Goal: Task Accomplishment & Management: Manage account settings

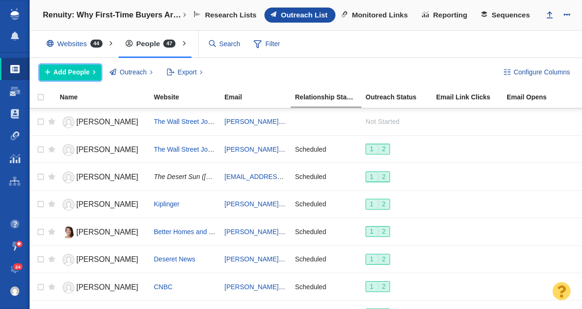
click at [89, 73] on span "Add People" at bounding box center [72, 72] width 36 height 10
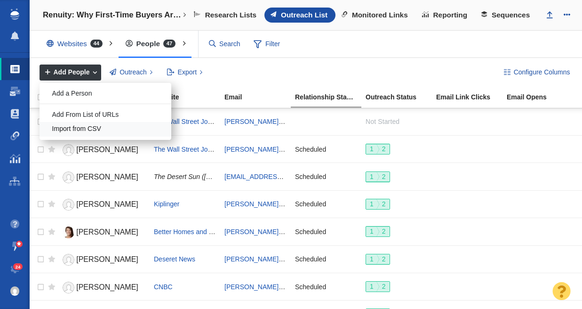
click at [94, 130] on div "Import from CSV" at bounding box center [106, 129] width 132 height 15
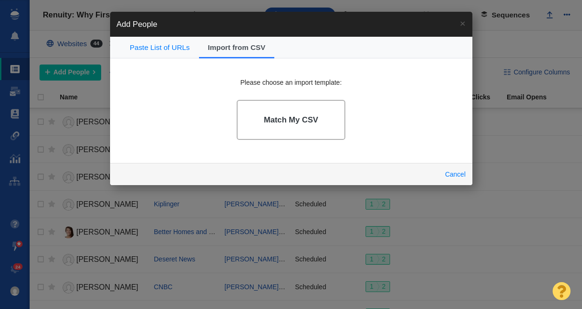
click at [296, 115] on h4 "Match My CSV" at bounding box center [291, 119] width 55 height 9
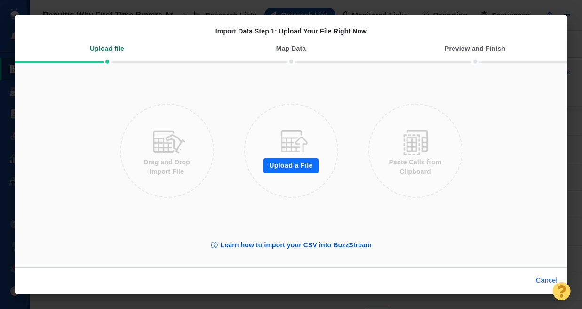
click at [542, 278] on button "Cancel" at bounding box center [547, 280] width 33 height 15
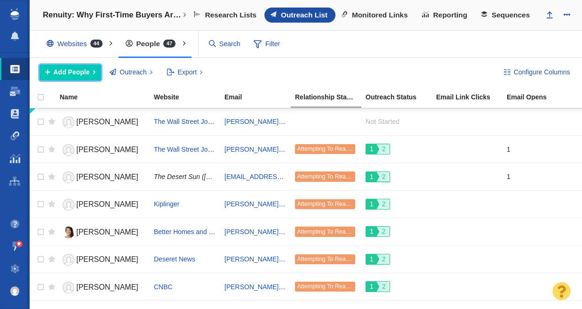
click at [84, 74] on span "Add People" at bounding box center [72, 72] width 36 height 10
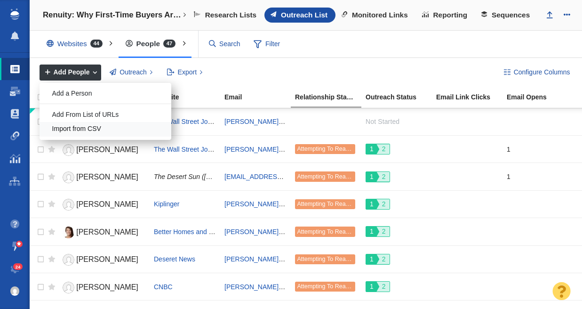
click at [93, 125] on div "Import from CSV" at bounding box center [106, 129] width 132 height 15
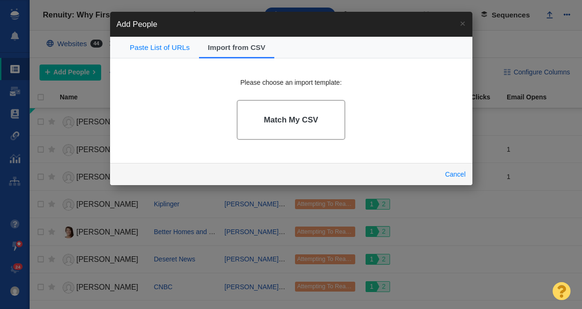
click at [295, 118] on h4 "Match My CSV" at bounding box center [291, 119] width 55 height 9
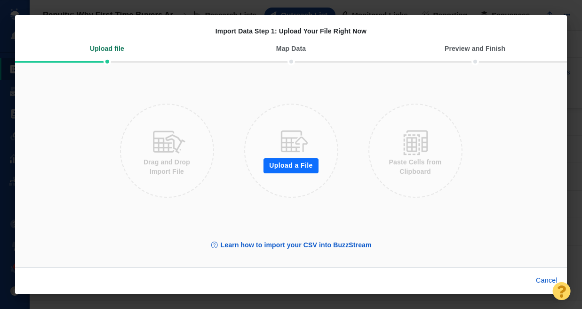
click at [298, 162] on button "Upload a File" at bounding box center [291, 165] width 55 height 15
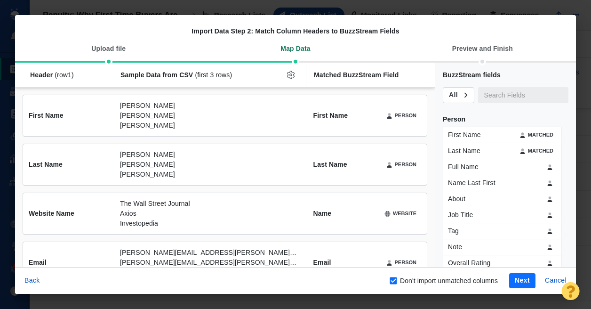
click at [524, 281] on button "Next" at bounding box center [522, 280] width 26 height 15
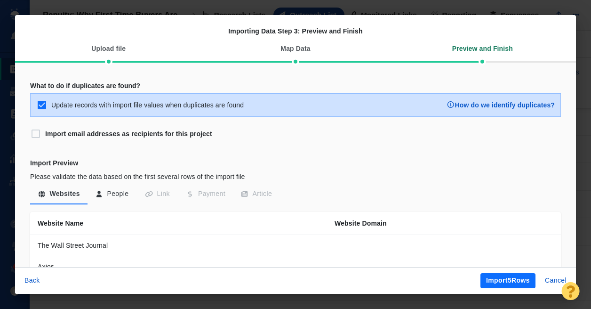
click at [524, 280] on button "Import 5 Rows" at bounding box center [508, 280] width 55 height 15
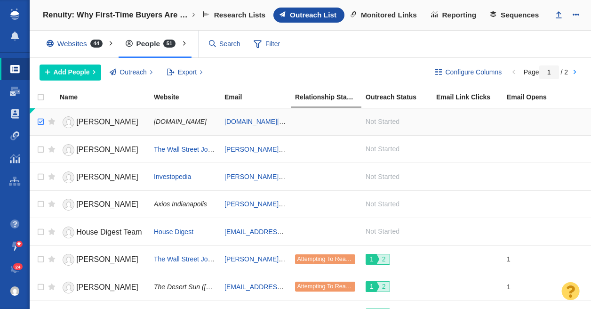
checkbox input "true"
click at [42, 122] on input "checkbox" at bounding box center [39, 122] width 14 height 21
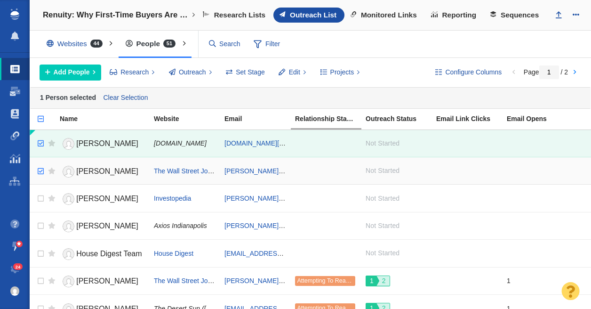
checkbox input "true"
click at [42, 170] on input "checkbox" at bounding box center [39, 171] width 14 height 21
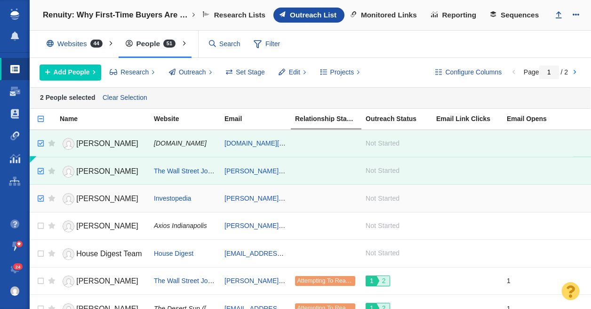
checkbox input "true"
click at [43, 198] on input "checkbox" at bounding box center [39, 198] width 14 height 21
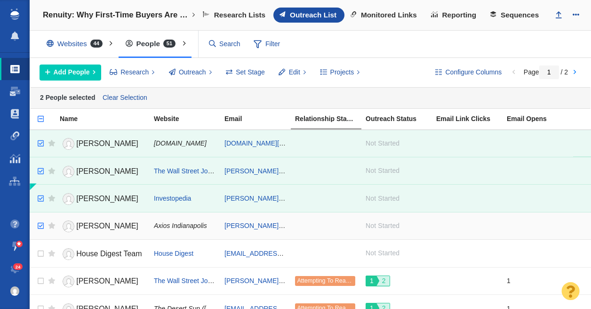
checkbox input "true"
click at [40, 226] on input "checkbox" at bounding box center [39, 226] width 14 height 21
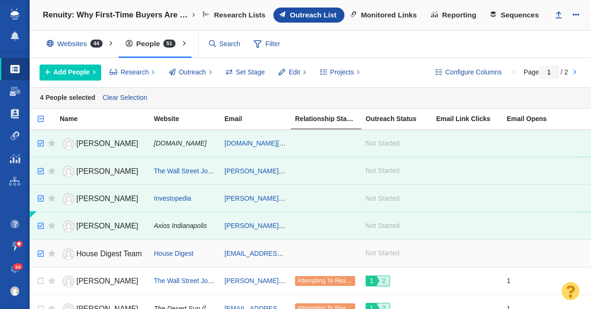
checkbox input "true"
click at [40, 251] on input "checkbox" at bounding box center [39, 253] width 14 height 21
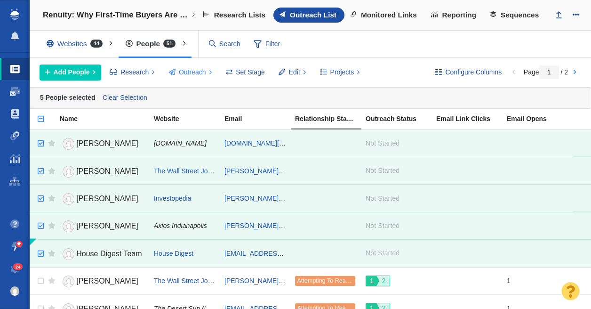
click at [204, 72] on span "Outreach" at bounding box center [192, 72] width 27 height 10
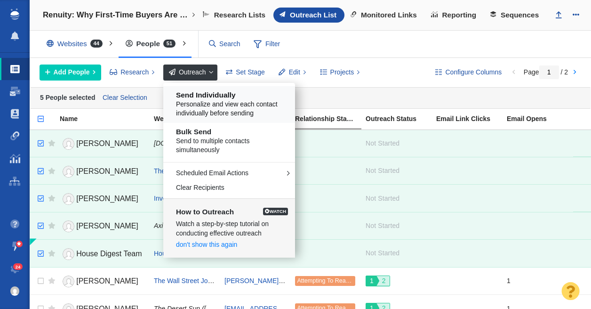
click at [205, 102] on span "Personalize and view each contact individually before sending" at bounding box center [232, 109] width 113 height 18
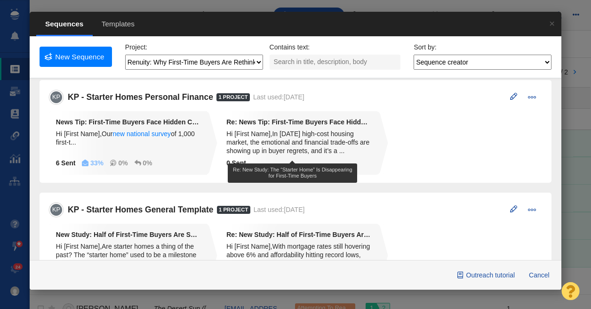
scroll to position [0, 0]
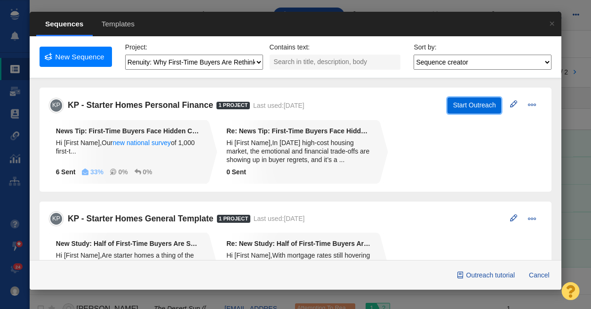
click at [476, 108] on button "Start Outreach" at bounding box center [475, 105] width 54 height 16
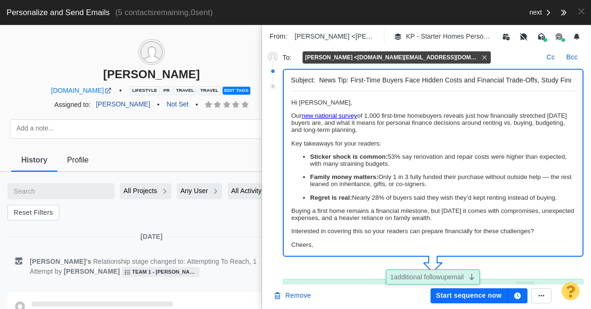
scroll to position [0, 0]
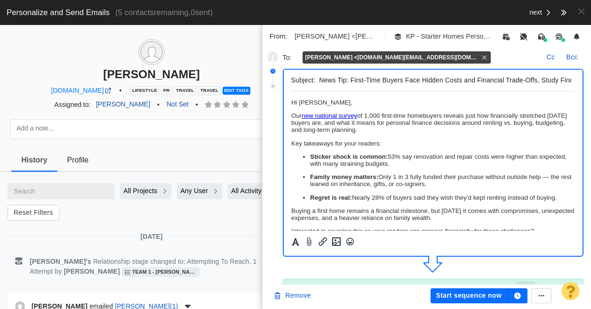
click at [341, 101] on p "﻿ Hi [PERSON_NAME]," at bounding box center [433, 102] width 284 height 7
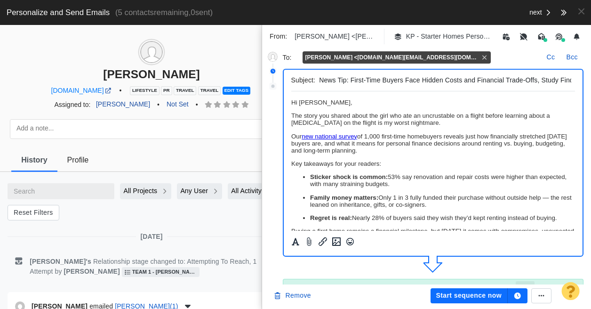
click at [445, 117] on span "The story you shared about the girl who ate an uncrustable on a flight before l…" at bounding box center [420, 119] width 259 height 14
click at [444, 117] on span "The story you shared about the girl who ate an uncrushable on a flight before l…" at bounding box center [421, 119] width 260 height 14
click at [447, 122] on p "The story you shared about the girl who ate an uncrustable on a flight before l…" at bounding box center [433, 119] width 284 height 14
click at [439, 126] on p "The story you shared about the girl who ate an uncrustable on a flight before l…" at bounding box center [433, 119] width 284 height 14
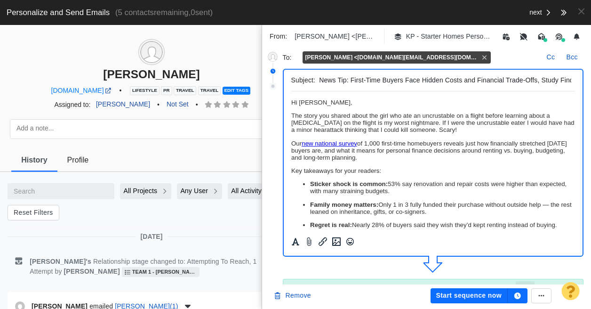
click at [338, 130] on span "The story you shared about the girl who ate an uncrustable on a flight before l…" at bounding box center [432, 122] width 283 height 21
click at [484, 130] on p "The story you shared about the girl who ate an uncrustable on a flight before l…" at bounding box center [433, 122] width 284 height 21
click at [291, 142] on p "Our new national survey of 1,000 first-time homebuyers reveals just how financi…" at bounding box center [433, 150] width 284 height 21
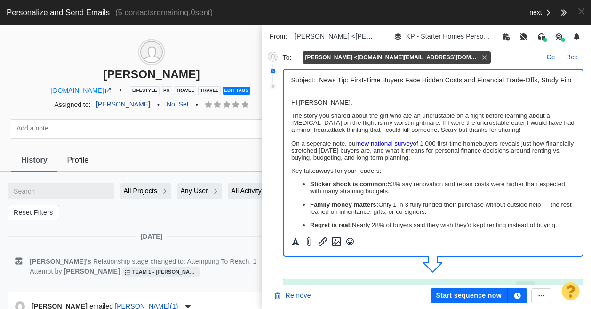
click at [323, 145] on p "On a seperate note, our new national survey of 1,000 first-time homebuyers reve…" at bounding box center [433, 150] width 284 height 21
click at [473, 137] on body "Hi [PERSON_NAME], The story you shared about the girl who ate an uncrustable on…" at bounding box center [433, 208] width 284 height 218
click at [337, 128] on span "The story you shared about the girl who ate an uncrustable on a flight before l…" at bounding box center [432, 122] width 283 height 21
click at [392, 132] on span "The story you shared about the girl who ate an uncrustable on a flight before l…" at bounding box center [432, 122] width 283 height 21
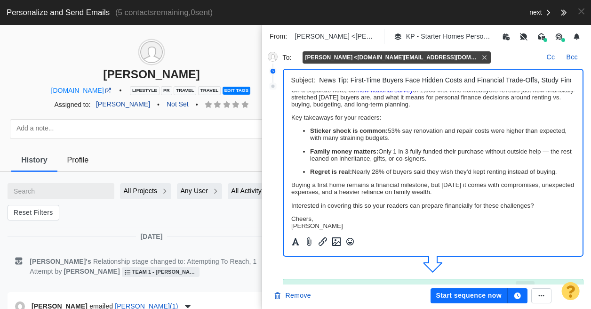
scroll to position [54, 0]
drag, startPoint x: 391, startPoint y: 132, endPoint x: 309, endPoint y: 131, distance: 81.5
click at [310, 131] on p "Sticker shock is common: 53% say renovation and repair costs were higher than e…" at bounding box center [443, 134] width 266 height 14
click at [481, 147] on ul "Sticker shock is common: 53% say renovation and repair costs were higher than e…" at bounding box center [433, 151] width 284 height 48
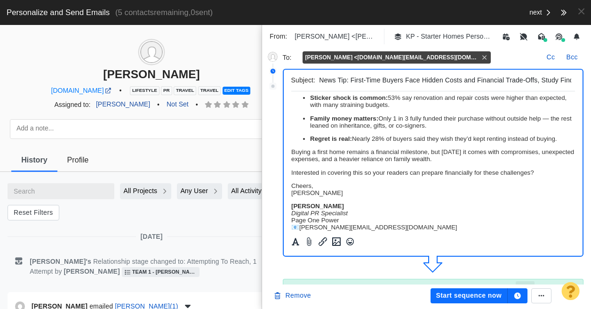
scroll to position [86, 0]
click at [378, 194] on p "[PERSON_NAME]" at bounding box center [433, 189] width 284 height 14
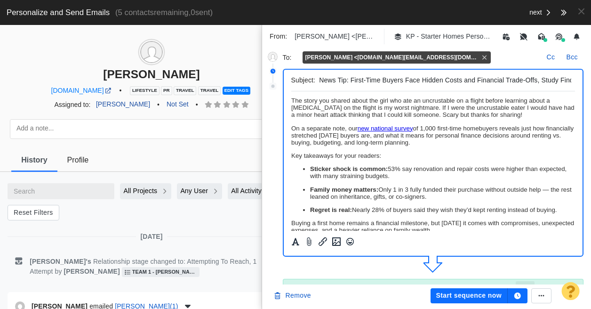
scroll to position [0, 0]
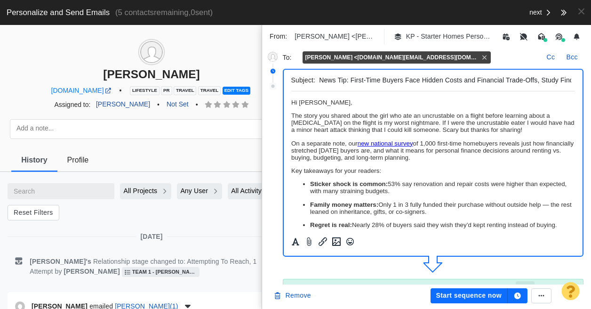
click at [480, 295] on button "Start sequence now" at bounding box center [469, 295] width 77 height 15
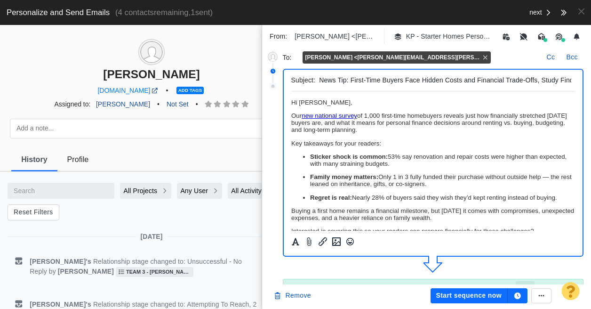
click at [343, 99] on p "﻿ Hi [PERSON_NAME]," at bounding box center [433, 102] width 284 height 7
click at [339, 106] on body "﻿ Hi [PERSON_NAME], Our new national survey of 1,000 first-time homebuyers reve…" at bounding box center [433, 194] width 284 height 191
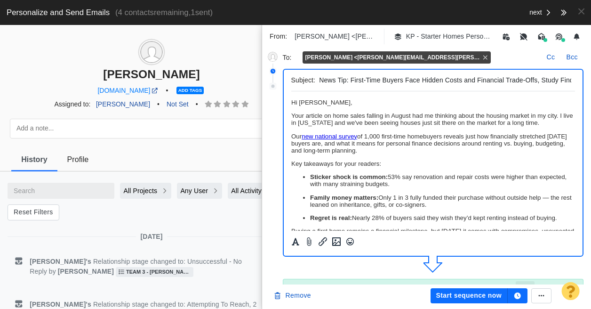
click at [545, 122] on p "Your article on home sales falling in August had me thinking about the housing …" at bounding box center [433, 119] width 284 height 14
click at [319, 125] on p "Your article on home sales falling in August had me thinking about the housing …" at bounding box center [433, 119] width 284 height 14
click at [351, 124] on p "Your article on home sales falling in August had me thinking about the housing …" at bounding box center [433, 119] width 284 height 14
click at [545, 124] on p "Your article on home sales falling in August had me thinking about the housing …" at bounding box center [433, 119] width 284 height 14
drag, startPoint x: 545, startPoint y: 130, endPoint x: 541, endPoint y: 124, distance: 7.4
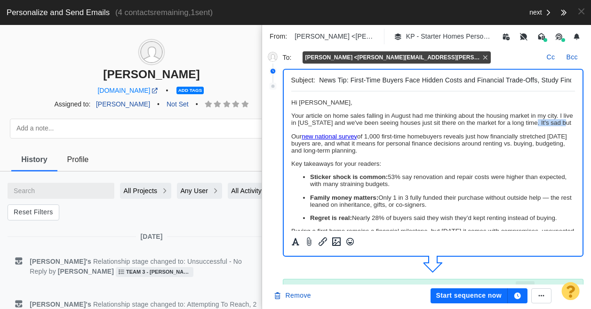
click at [541, 124] on p "Your article on home sales falling in August had me thinking about the housing …" at bounding box center [433, 119] width 284 height 14
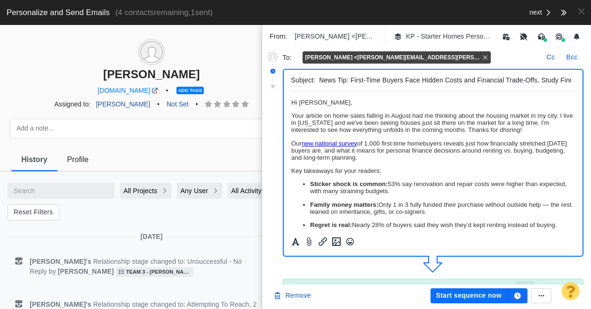
click at [513, 130] on p "Your article on home sales falling in August had me thinking about the housing …" at bounding box center [433, 122] width 284 height 21
click at [292, 141] on p "Our new national survey of 1,000 first-time homebuyers reveals just how financi…" at bounding box center [433, 150] width 284 height 21
drag, startPoint x: 326, startPoint y: 144, endPoint x: 343, endPoint y: 144, distance: 16.9
click at [343, 144] on p "Speaking of home buying, our new national survey of 1,000 first-time homebuyers…" at bounding box center [433, 150] width 284 height 21
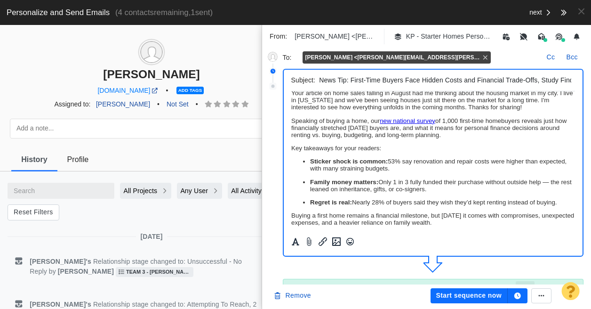
scroll to position [23, 0]
click at [483, 298] on button "Start sequence now" at bounding box center [469, 295] width 77 height 15
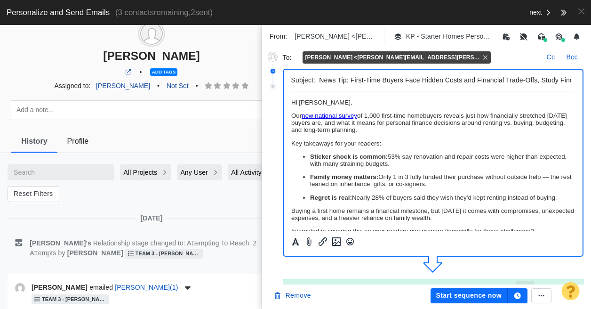
scroll to position [0, 0]
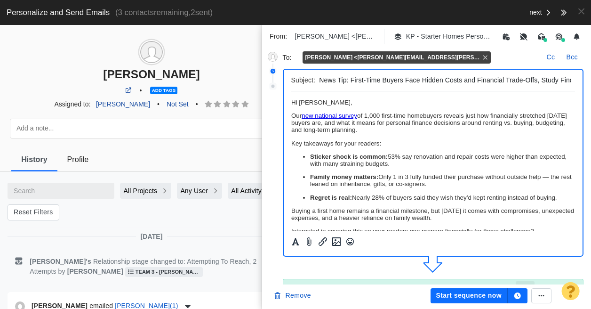
click at [358, 102] on p "﻿ Hi [PERSON_NAME]," at bounding box center [433, 102] width 284 height 7
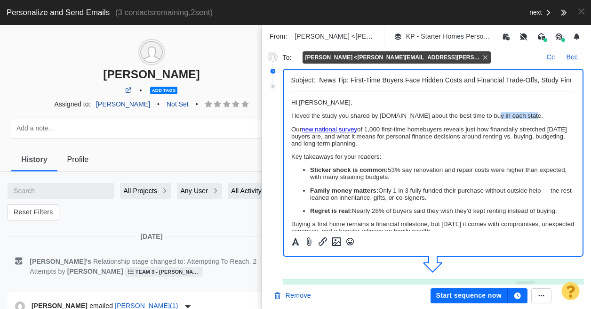
drag, startPoint x: 488, startPoint y: 117, endPoint x: 526, endPoint y: 116, distance: 38.1
click at [526, 116] on span "I loved the study you shared by [DOMAIN_NAME] about the best time to buy in eac…" at bounding box center [417, 115] width 252 height 7
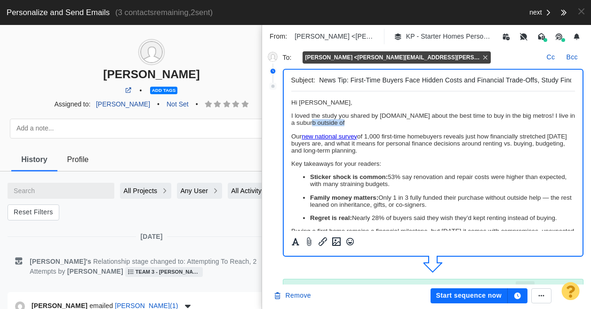
drag, startPoint x: 355, startPoint y: 124, endPoint x: 318, endPoint y: 124, distance: 36.3
click at [318, 124] on p "I loved the study you shared by [DOMAIN_NAME] about the best time to buy in the…" at bounding box center [433, 119] width 284 height 14
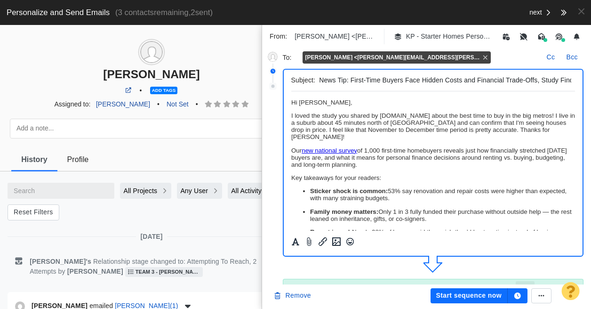
click at [525, 130] on span "I loved the study you shared by [DOMAIN_NAME] about the best time to buy in the…" at bounding box center [433, 126] width 284 height 28
click at [523, 130] on span "I loved the study you shared by [DOMAIN_NAME] about the best time to buy in the…" at bounding box center [433, 126] width 284 height 28
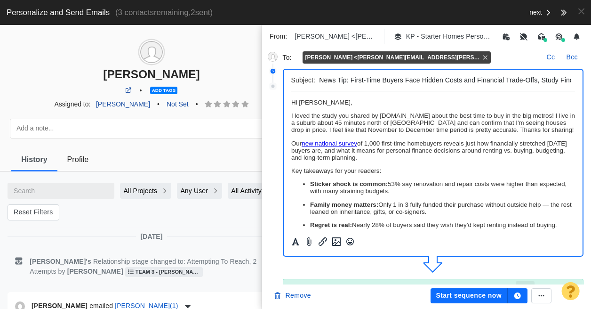
click at [291, 144] on p "Our new national survey of 1,000 first-time homebuyers reveals just how financi…" at bounding box center [433, 150] width 284 height 21
click at [328, 150] on p "Another study you might be interested in is our new national survey of 1,000 fi…" at bounding box center [433, 150] width 284 height 21
click at [327, 152] on p "Another study you might be interested in is our new national survey of 1,000 fi…" at bounding box center [433, 150] width 284 height 21
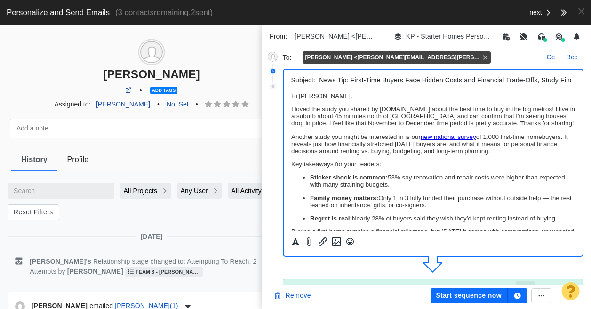
scroll to position [7, 0]
click at [465, 297] on button "Start sequence now" at bounding box center [469, 295] width 77 height 15
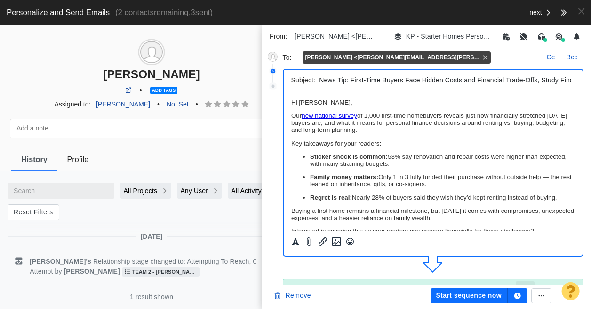
scroll to position [0, 0]
click at [329, 104] on p "﻿ Hi [PERSON_NAME]," at bounding box center [433, 102] width 284 height 7
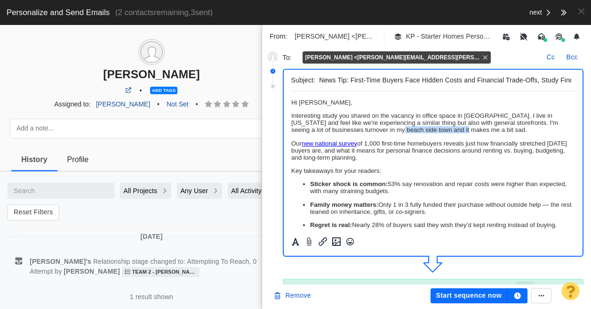
drag, startPoint x: 377, startPoint y: 131, endPoint x: 441, endPoint y: 133, distance: 64.5
click at [441, 133] on span "Interesting study you shared on the vacancy in office space in [GEOGRAPHIC_DATA…" at bounding box center [424, 122] width 267 height 21
drag, startPoint x: 441, startPoint y: 133, endPoint x: 454, endPoint y: 133, distance: 13.2
click at [454, 133] on span "Interesting study you shared on the vacancy in office space in [GEOGRAPHIC_DATA…" at bounding box center [424, 122] width 267 height 21
click at [463, 133] on p "Interesting study you shared on the vacancy in office space in [GEOGRAPHIC_DATA…" at bounding box center [433, 122] width 284 height 21
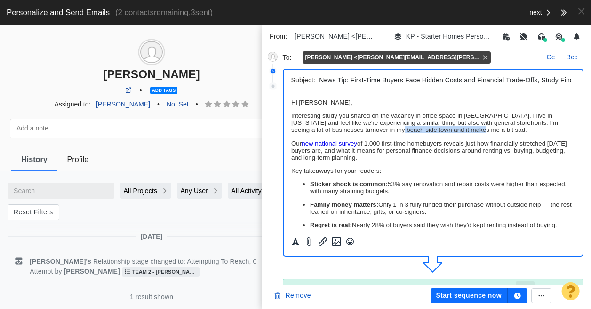
drag, startPoint x: 452, startPoint y: 133, endPoint x: 377, endPoint y: 133, distance: 75.8
click at [377, 133] on p "Interesting study you shared on the vacancy in office space in [GEOGRAPHIC_DATA…" at bounding box center [433, 122] width 284 height 21
click at [291, 144] on p "Our new national survey of 1,000 first-time homebuyers reveals just how financi…" at bounding box center [433, 150] width 284 height 21
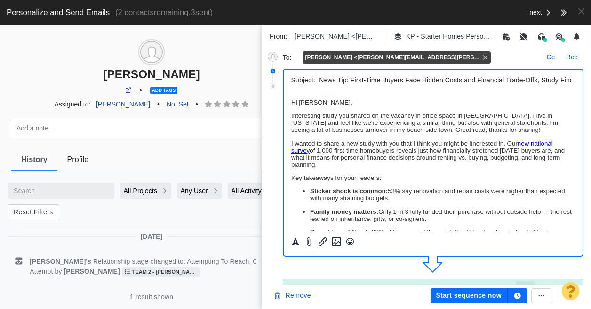
click at [360, 143] on p "I wanted to share a new study with you that I think you might be itnerested in.…" at bounding box center [433, 154] width 284 height 28
click at [501, 146] on p "I wanted to share a new national study with you that I think you might be itner…" at bounding box center [433, 154] width 284 height 28
click at [527, 145] on p "I wanted to share a new national study with you that I think you might be inter…" at bounding box center [433, 154] width 284 height 28
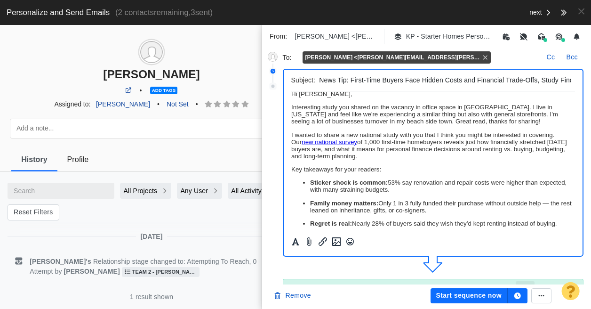
scroll to position [11, 0]
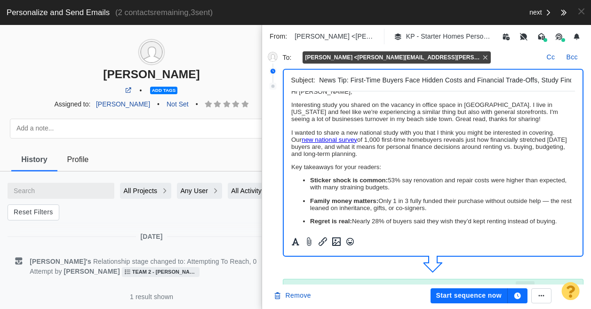
click at [492, 296] on button "Start sequence now" at bounding box center [469, 295] width 77 height 15
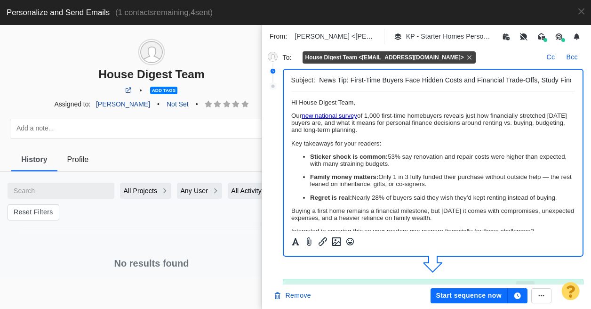
scroll to position [0, 0]
click at [483, 297] on button "Start sequence now" at bounding box center [469, 295] width 77 height 15
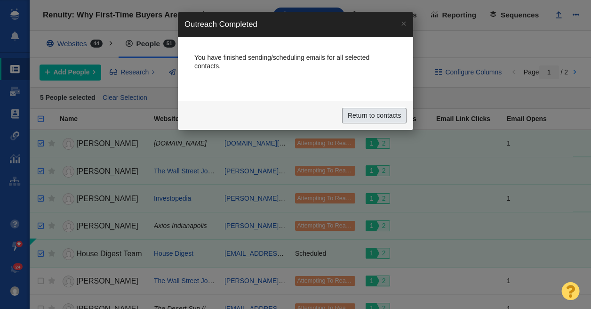
click at [392, 116] on input "Return to contacts" at bounding box center [374, 116] width 65 height 16
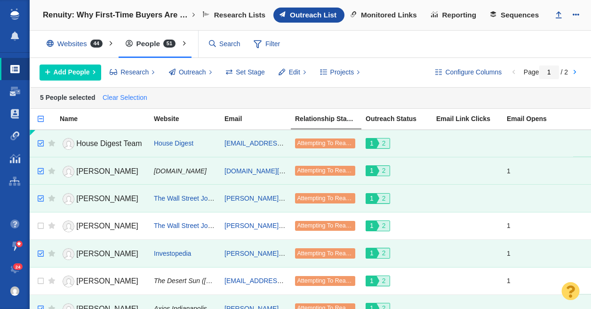
click at [130, 100] on link "Clear Selection" at bounding box center [124, 98] width 49 height 14
checkbox input "false"
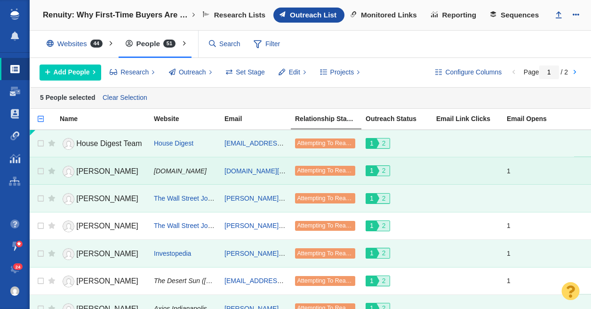
checkbox input "false"
